Goal: Transaction & Acquisition: Purchase product/service

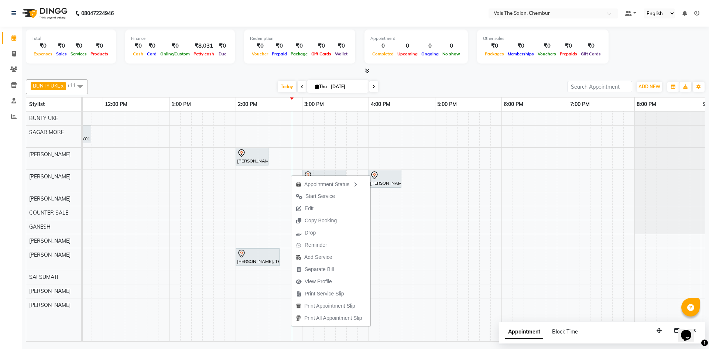
scroll to position [0, 107]
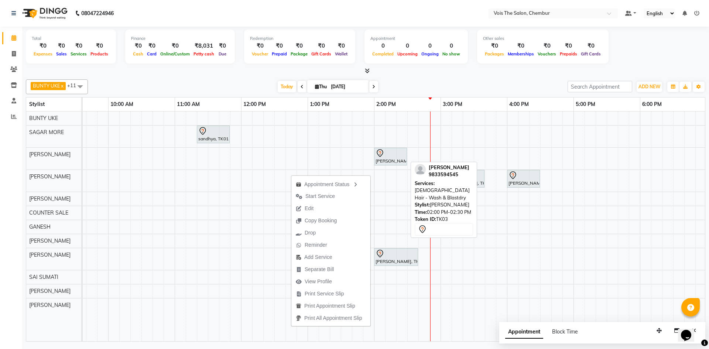
click at [390, 159] on div "[PERSON_NAME], TK03, 02:00 PM-02:30 PM, [DEMOGRAPHIC_DATA] Hair - Wash & Blastd…" at bounding box center [390, 157] width 31 height 16
select select "7"
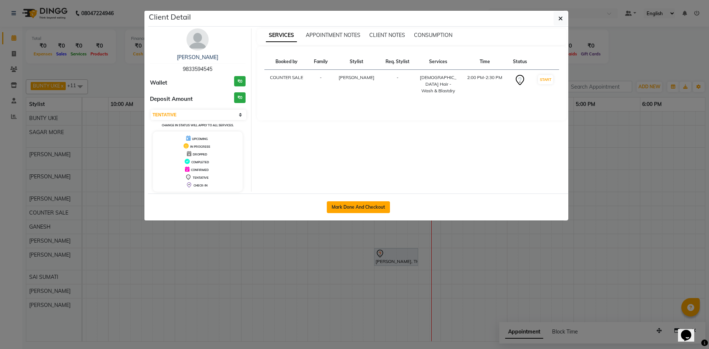
click at [370, 205] on button "Mark Done And Checkout" at bounding box center [358, 207] width 63 height 12
select select "service"
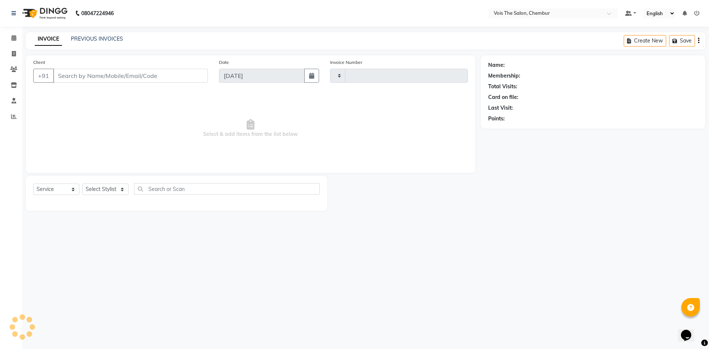
type input "0790"
select select "8261"
type input "9833594545"
select select "79153"
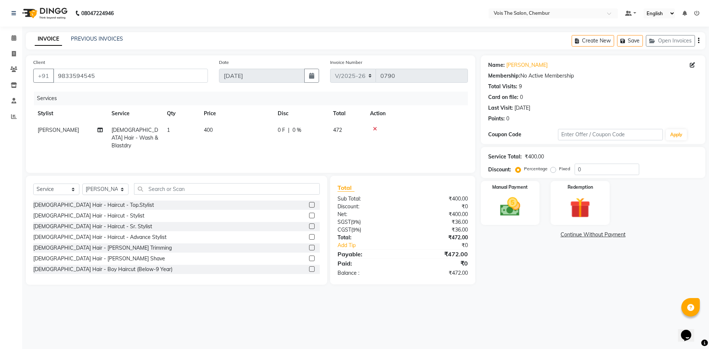
click at [213, 130] on td "400" at bounding box center [236, 138] width 74 height 32
select select "79153"
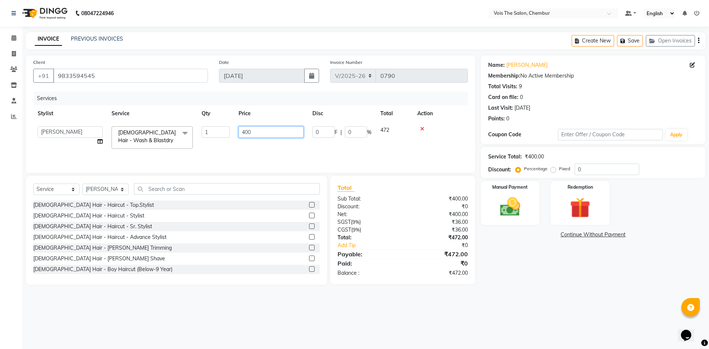
click at [253, 132] on input "400" at bounding box center [270, 131] width 65 height 11
type input "4"
type input "593.5"
click at [257, 144] on td "593.5" at bounding box center [271, 137] width 74 height 31
select select "79153"
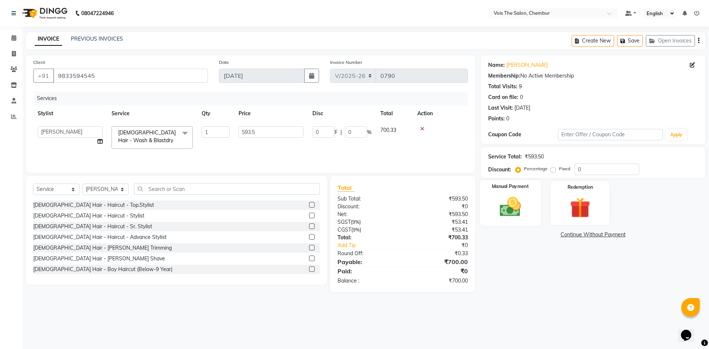
click at [522, 202] on img at bounding box center [510, 207] width 34 height 24
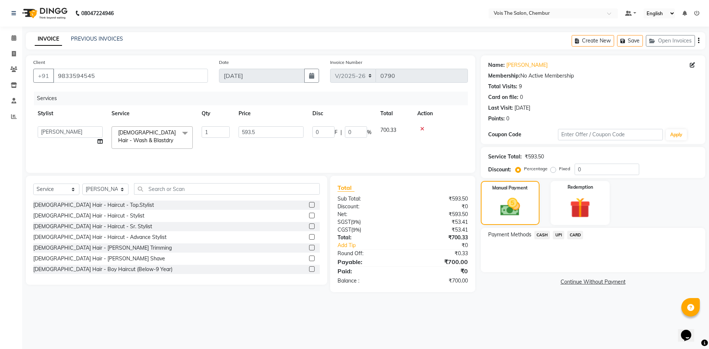
click at [562, 234] on span "UPI" at bounding box center [558, 235] width 11 height 8
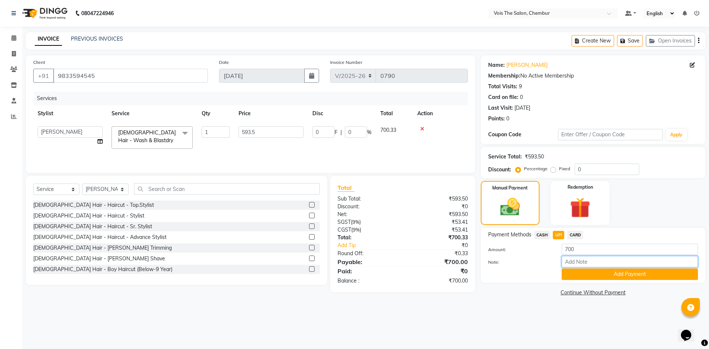
click at [579, 262] on input "Note:" at bounding box center [629, 261] width 136 height 11
type input "UPI"
click at [582, 275] on button "Add Payment" at bounding box center [629, 273] width 136 height 11
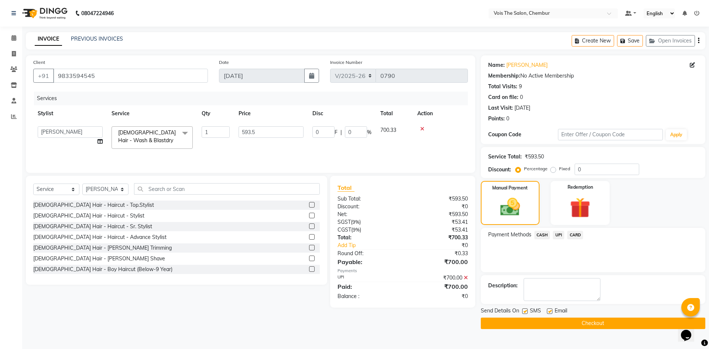
click at [551, 325] on button "Checkout" at bounding box center [593, 322] width 224 height 11
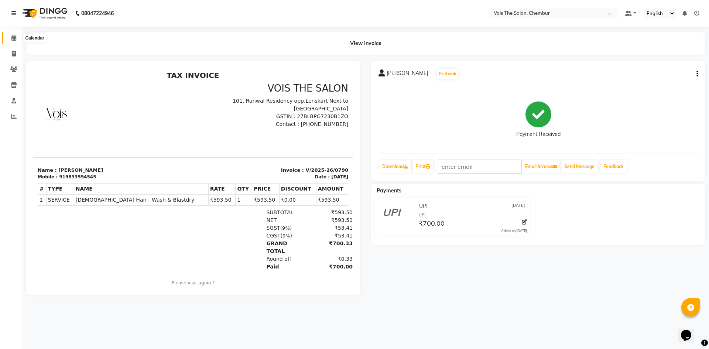
click at [11, 39] on icon at bounding box center [13, 38] width 5 height 6
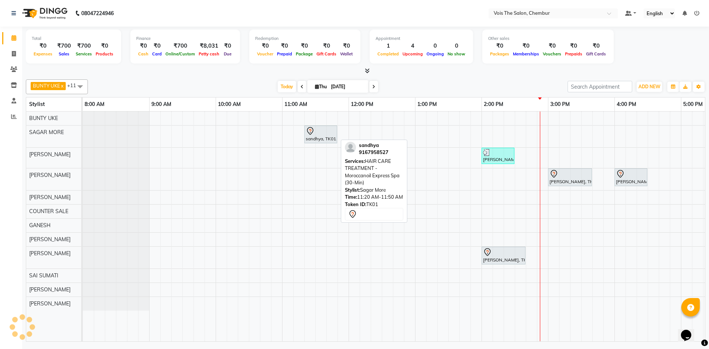
click at [319, 134] on div at bounding box center [321, 131] width 30 height 9
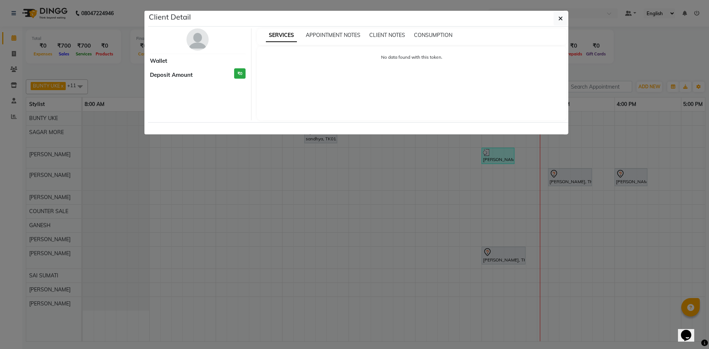
select select "7"
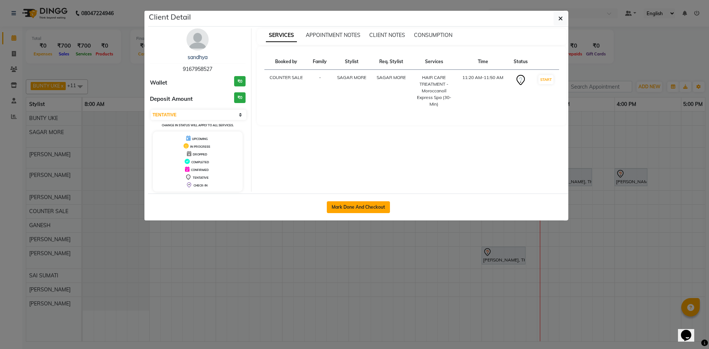
click at [351, 207] on button "Mark Done And Checkout" at bounding box center [358, 207] width 63 height 12
select select "service"
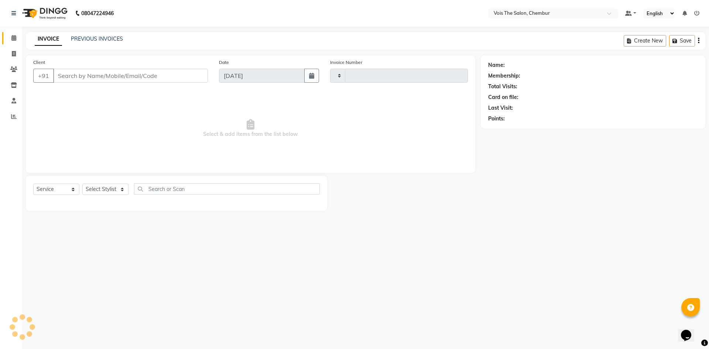
type input "0791"
select select "8261"
type input "9167958527"
select select "79152"
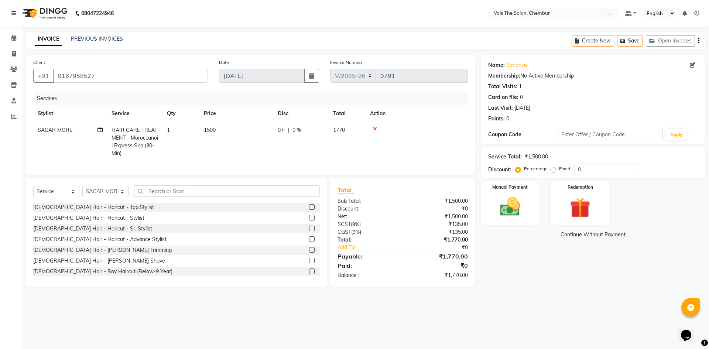
click at [151, 132] on span "HAIR CARE TREATMENT - Moroccanoil Express Spa (30-Min)" at bounding box center [134, 142] width 47 height 30
select select "79152"
click at [152, 140] on span "HAIR CARE TREATMENT - Moroccanoil Express Spa (30-Min)" at bounding box center [148, 140] width 60 height 23
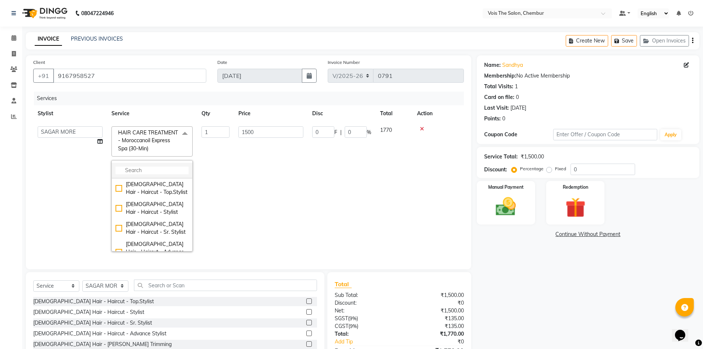
click at [148, 170] on input "multiselect-search" at bounding box center [152, 170] width 73 height 8
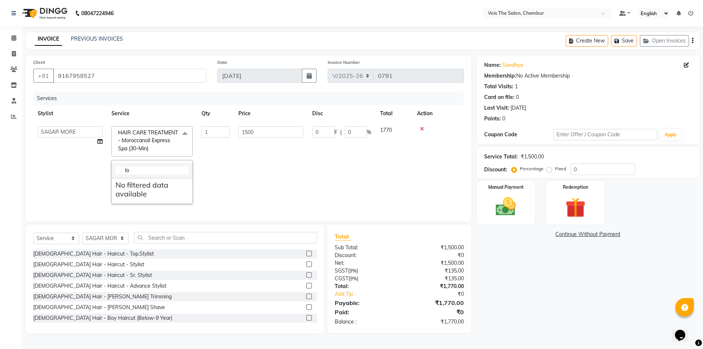
type input "l"
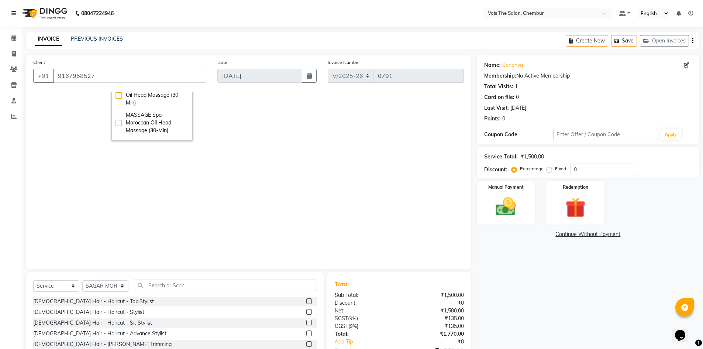
scroll to position [68, 0]
type input "spa"
click at [118, 97] on div "3TENX EXPRESS SPA" at bounding box center [152, 93] width 73 height 8
type input "1200"
checkbox input "false"
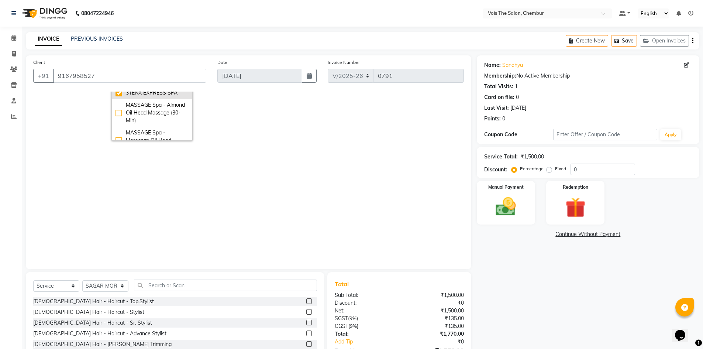
checkbox input "true"
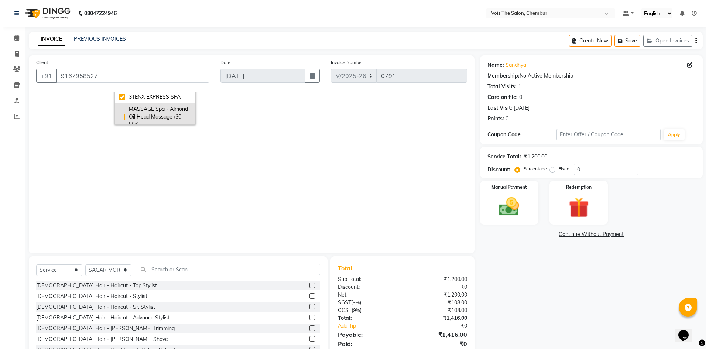
scroll to position [31, 0]
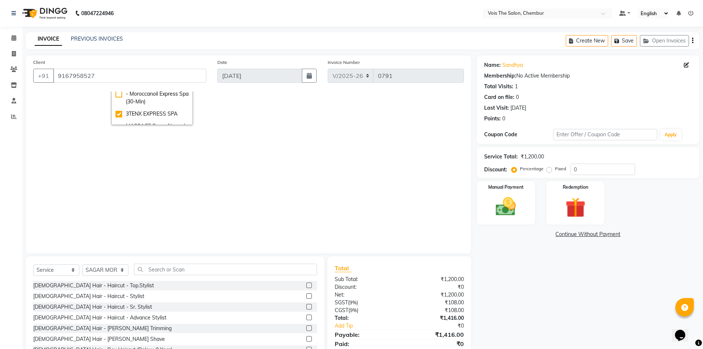
click at [270, 135] on div "Services Stylist Service Qty Price Disc Total Action admin BUNTY UKE COUNTER SA…" at bounding box center [248, 169] width 431 height 154
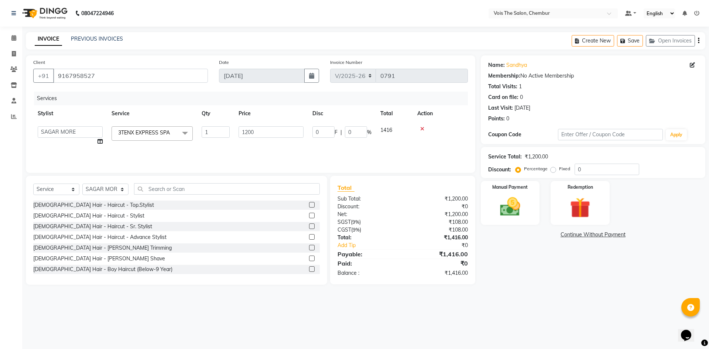
scroll to position [0, 0]
drag, startPoint x: 262, startPoint y: 127, endPoint x: 266, endPoint y: 131, distance: 5.7
click at [265, 130] on input "1200" at bounding box center [270, 131] width 65 height 11
type input "1"
type input "2000"
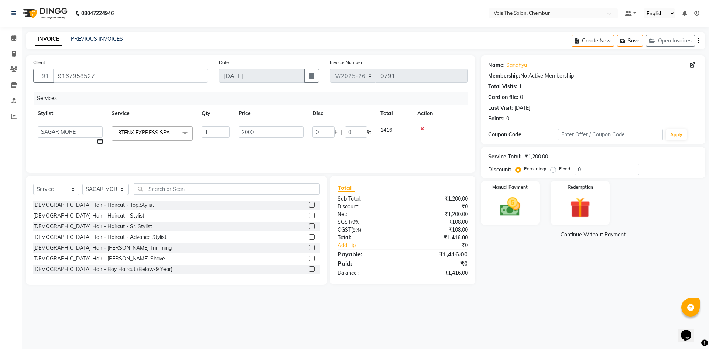
click at [275, 149] on div "Services Stylist Service Qty Price Disc Total Action admin BUNTY UKE COUNTER SA…" at bounding box center [250, 129] width 434 height 74
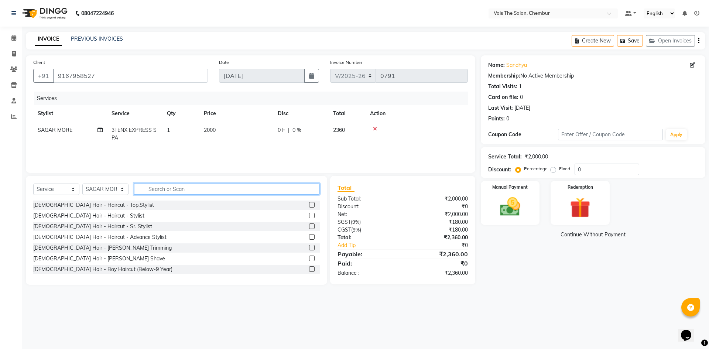
click at [183, 188] on input "text" at bounding box center [227, 188] width 186 height 11
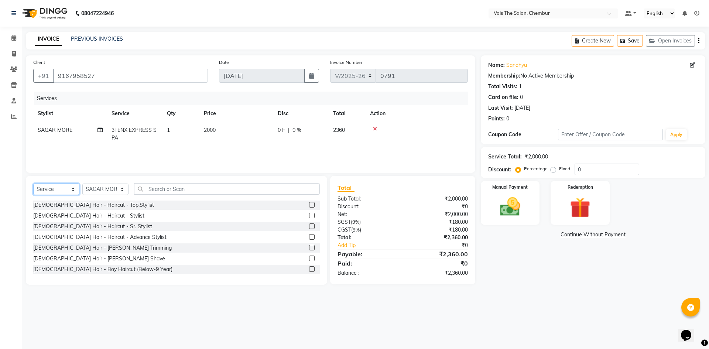
click at [61, 190] on select "Select Service Product Membership Package Voucher Prepaid Gift Card" at bounding box center [56, 188] width 46 height 11
select select "product"
click at [33, 183] on select "Select Service Product Membership Package Voucher Prepaid Gift Card" at bounding box center [56, 188] width 46 height 11
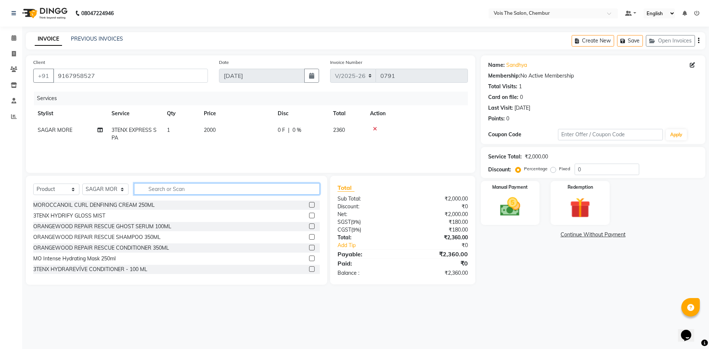
click at [154, 189] on input "text" at bounding box center [227, 188] width 186 height 11
click at [191, 184] on input "text" at bounding box center [227, 188] width 186 height 11
click at [12, 42] on span at bounding box center [13, 38] width 13 height 8
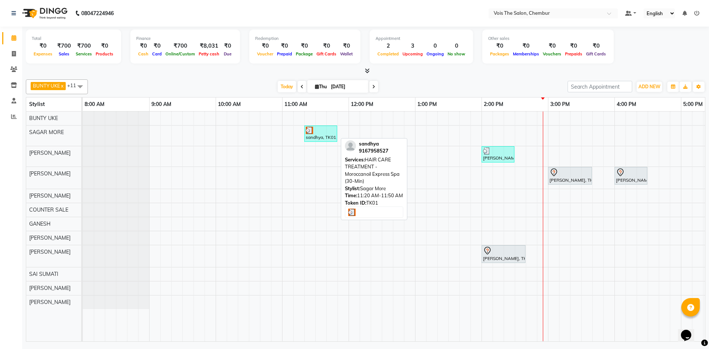
click at [323, 139] on div "sandhya, TK01, 11:20 AM-11:50 AM, HAIR CARE TREATMENT - Moroccanoil Express Spa…" at bounding box center [320, 134] width 31 height 14
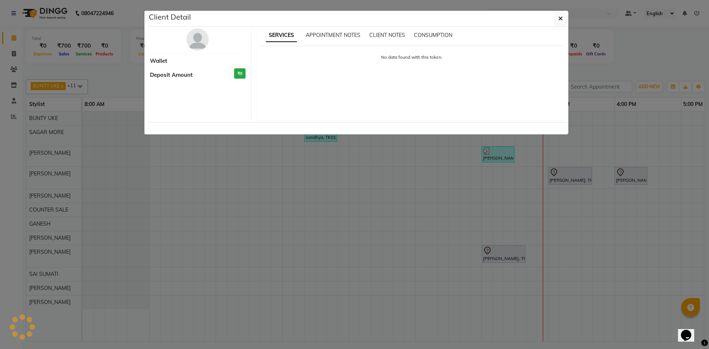
select select "3"
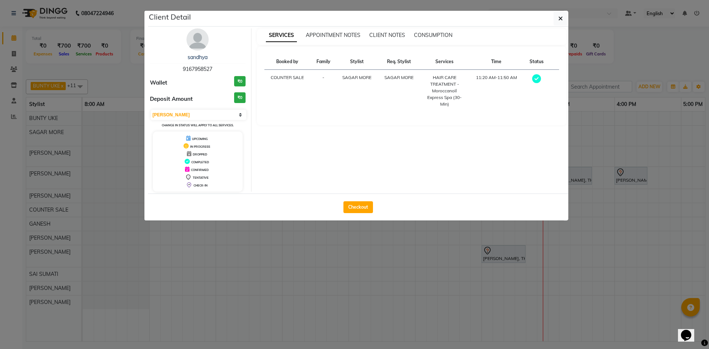
click at [357, 200] on div "Checkout" at bounding box center [358, 206] width 420 height 27
click at [356, 200] on div "Checkout" at bounding box center [358, 206] width 420 height 27
click at [363, 210] on button "Checkout" at bounding box center [358, 207] width 30 height 12
select select "service"
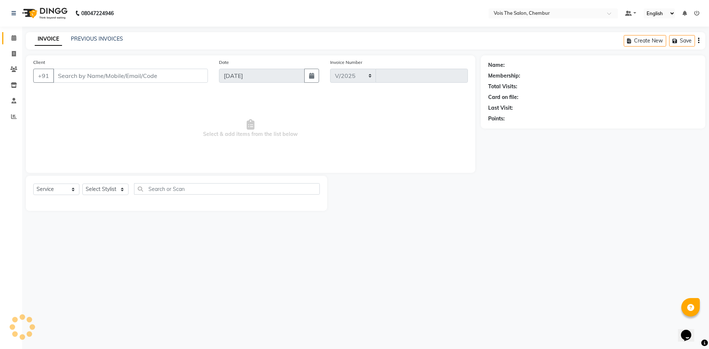
select select "8261"
type input "0791"
type input "9167958527"
select select "79152"
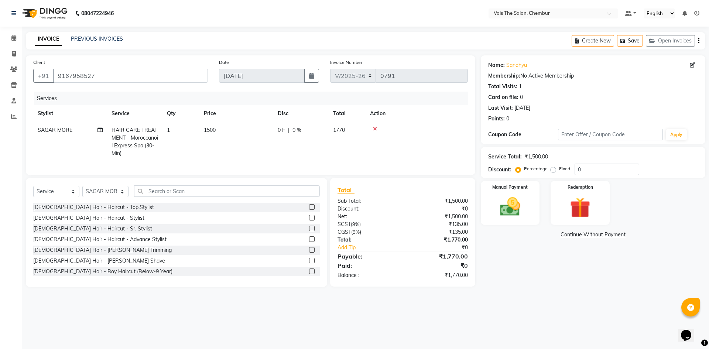
click at [214, 131] on span "1500" at bounding box center [210, 130] width 12 height 7
select select "79152"
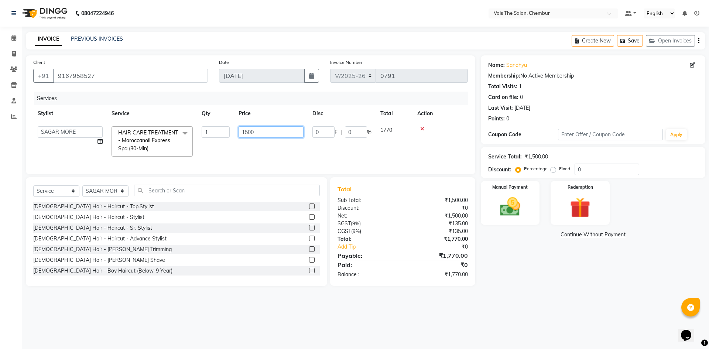
click at [263, 135] on input "1500" at bounding box center [270, 131] width 65 height 11
type input "1"
type input "2000"
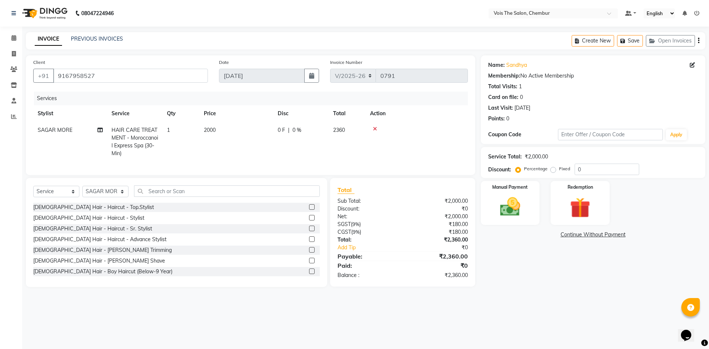
click at [260, 144] on td "2000" at bounding box center [236, 142] width 74 height 40
select select "79152"
click at [505, 203] on img at bounding box center [510, 207] width 34 height 24
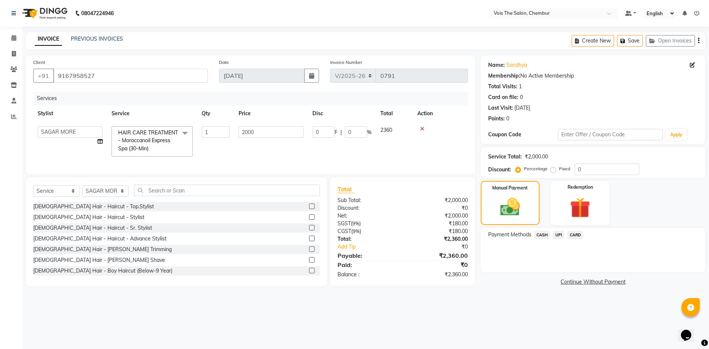
click at [554, 237] on span "UPI" at bounding box center [558, 235] width 11 height 8
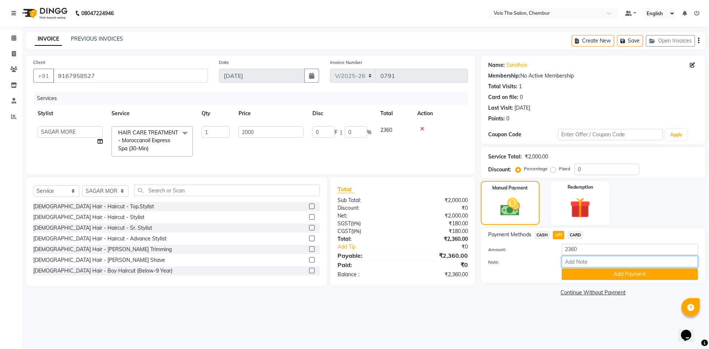
click at [574, 258] on input "Note:" at bounding box center [629, 261] width 136 height 11
type input "UPI"
click at [603, 274] on button "Add Payment" at bounding box center [629, 273] width 136 height 11
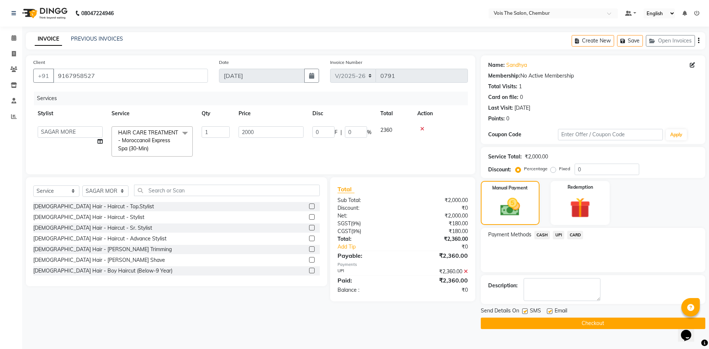
click at [579, 326] on button "Checkout" at bounding box center [593, 322] width 224 height 11
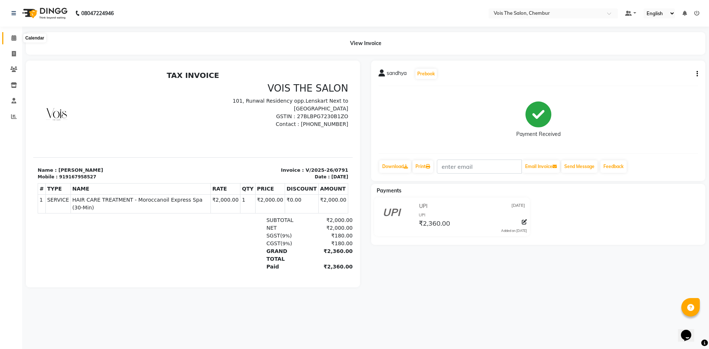
click at [10, 42] on span at bounding box center [13, 38] width 13 height 8
